Goal: Task Accomplishment & Management: Use online tool/utility

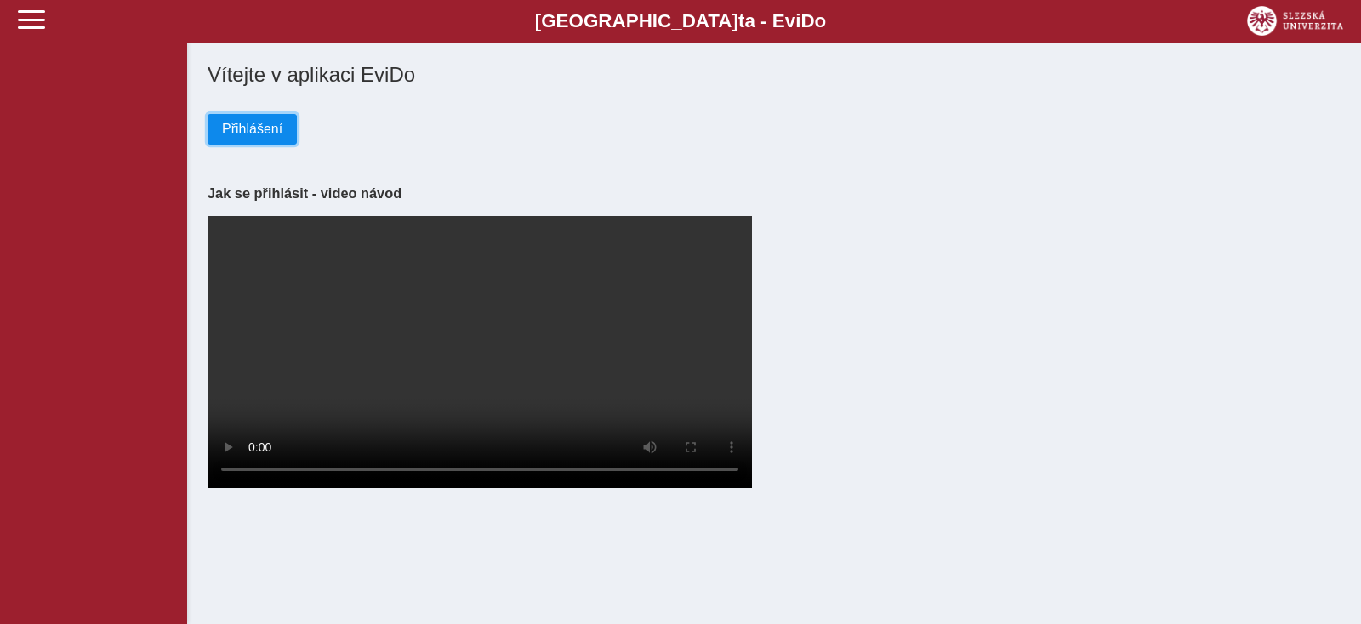
click at [272, 141] on button "Přihlášení" at bounding box center [252, 129] width 89 height 31
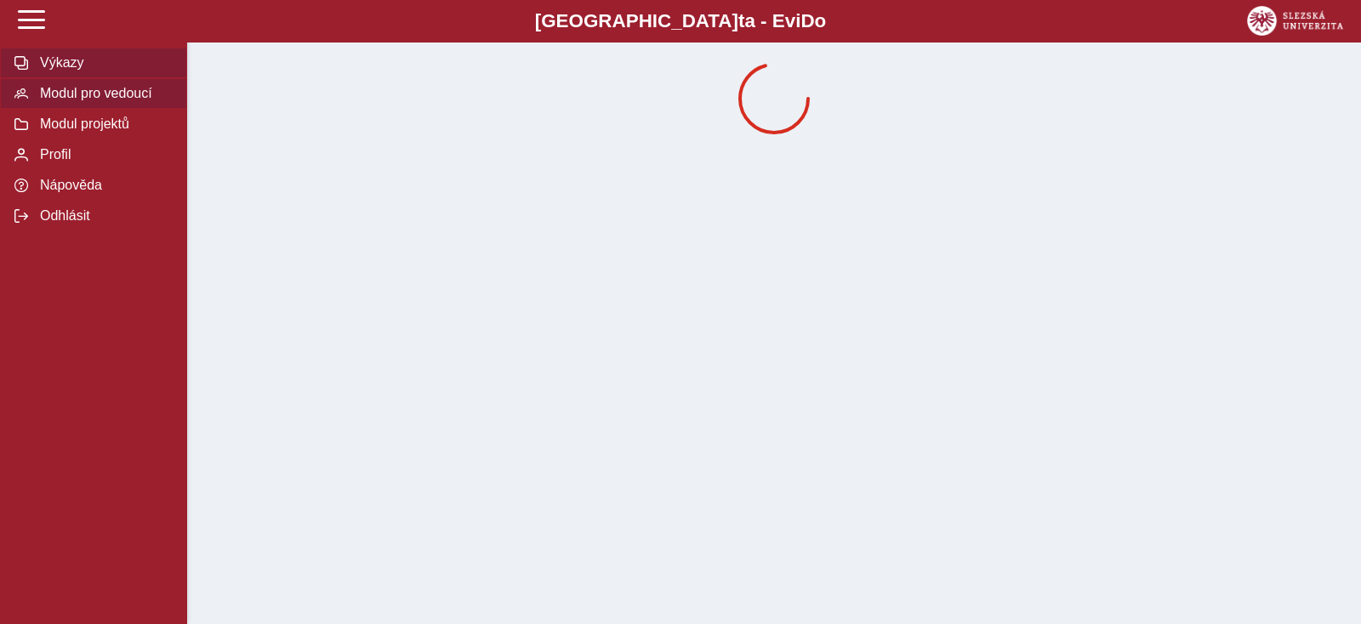
click at [77, 101] on span "Modul pro vedoucí" at bounding box center [104, 93] width 138 height 15
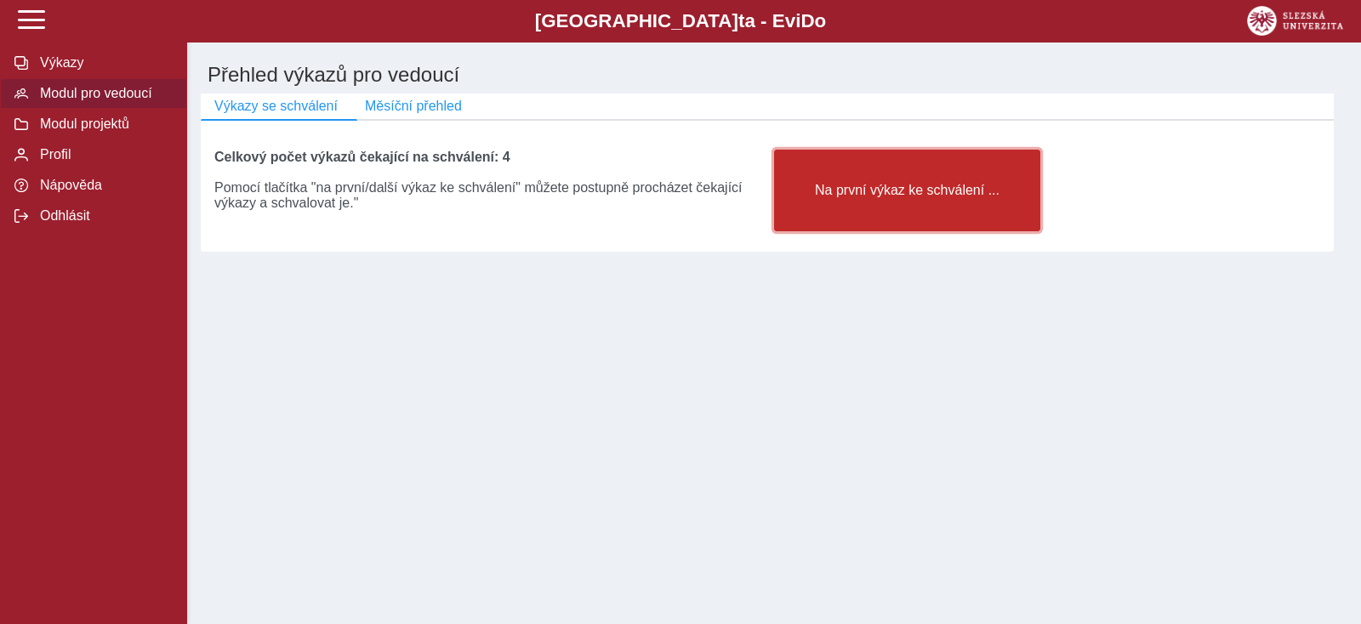
click at [853, 193] on span "Na první výkaz ke schválení ..." at bounding box center [906, 190] width 237 height 15
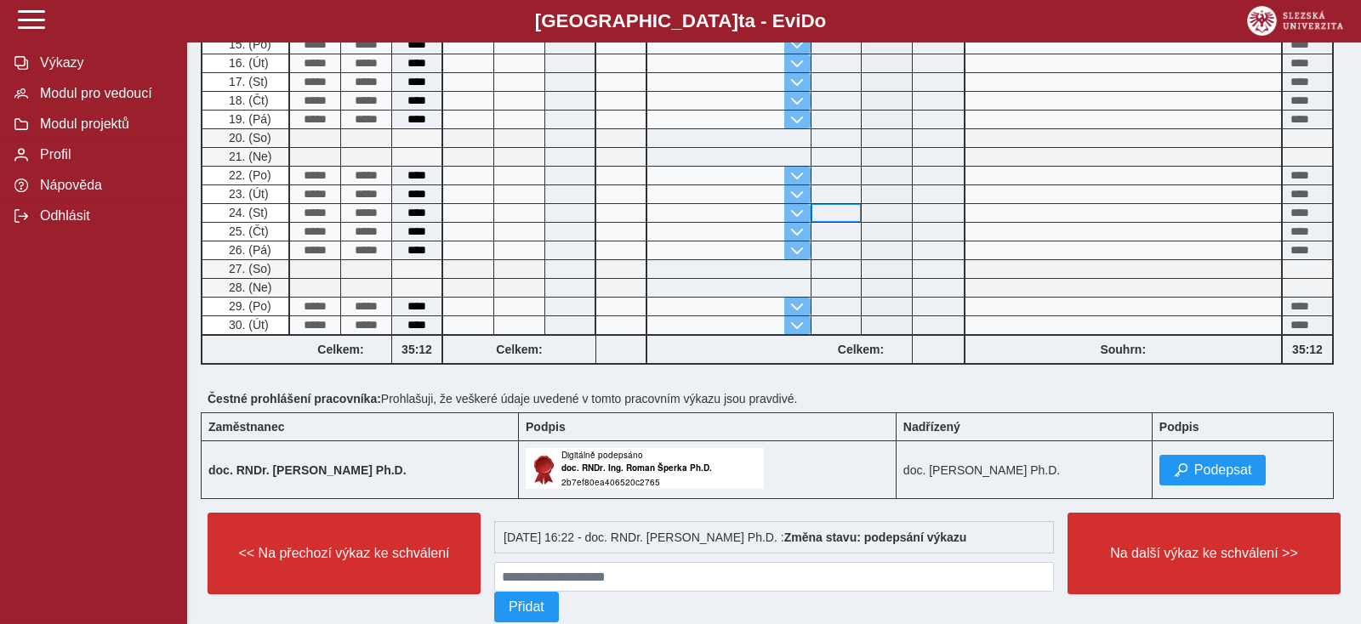
scroll to position [536, 0]
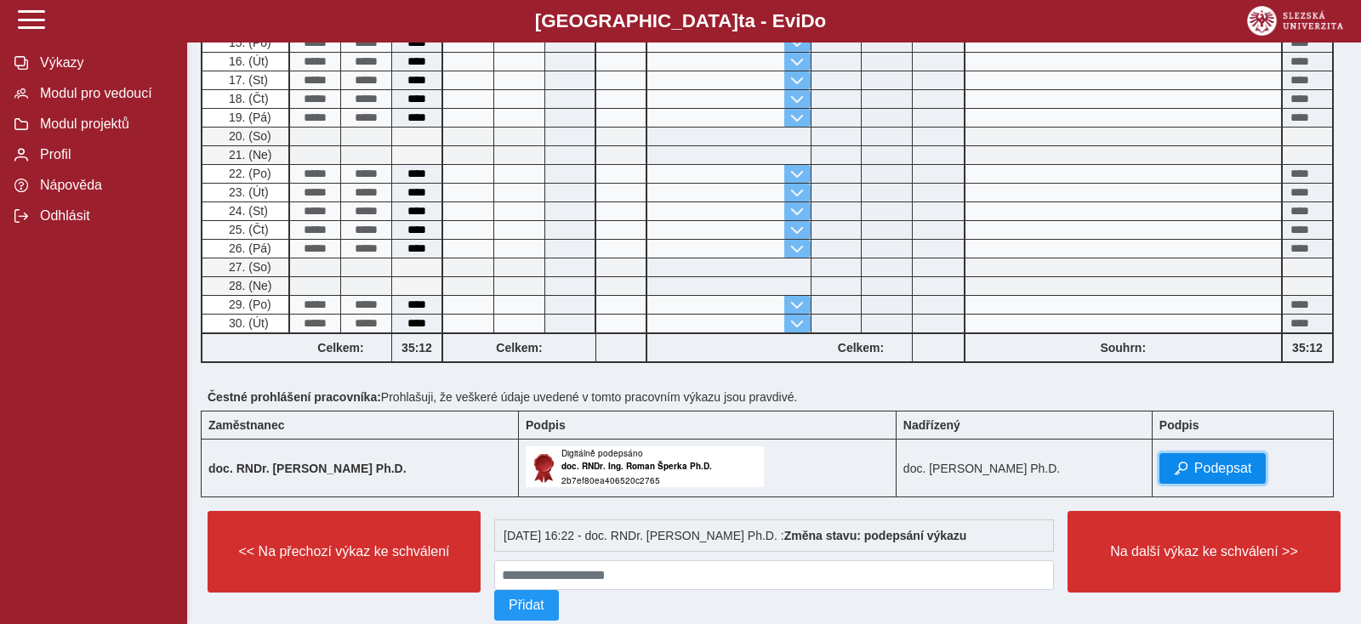
click at [1221, 461] on span "Podepsat" at bounding box center [1223, 468] width 58 height 15
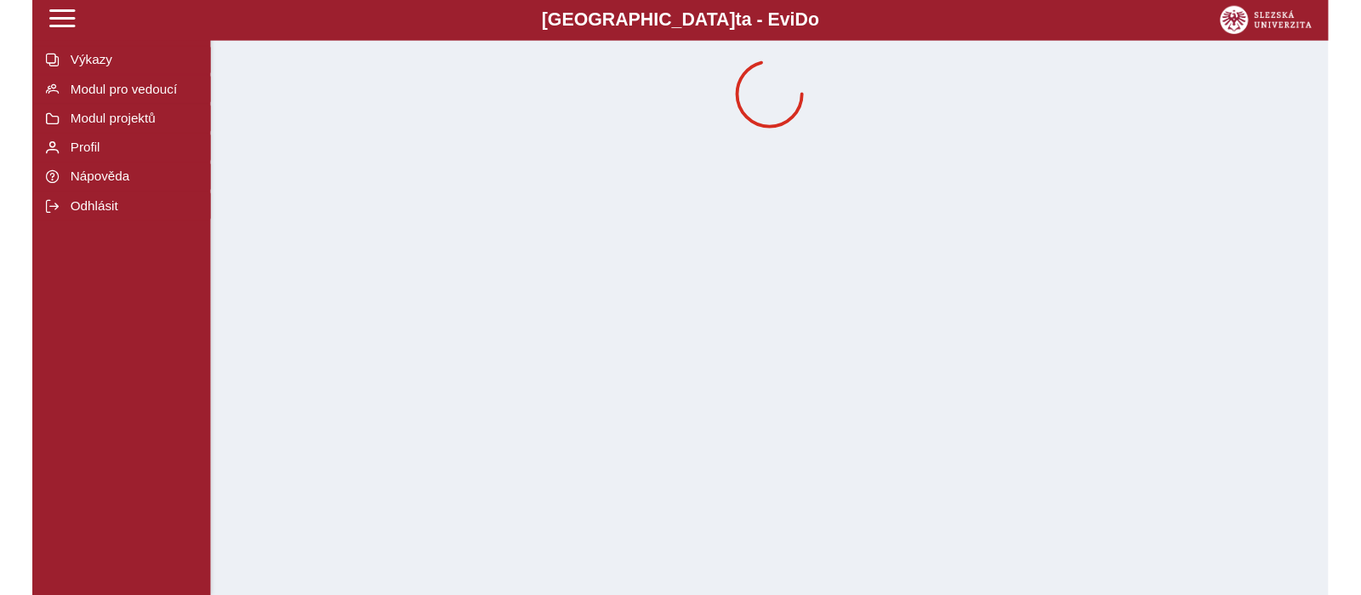
scroll to position [0, 0]
